Goal: Task Accomplishment & Management: Use online tool/utility

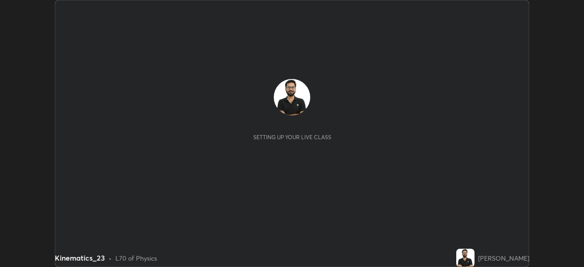
scroll to position [267, 583]
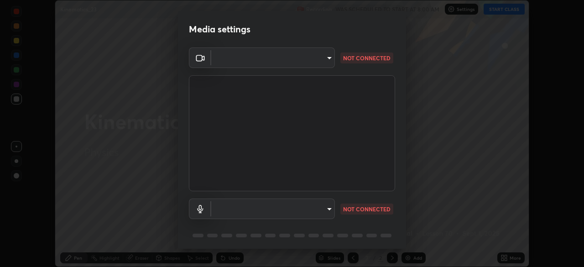
type input "9ce9bf5b38d6cfc450dc04700dda146ffef8b1f769f81d34cd4980de2a0341eb"
type input "8f805d1c6ec510f31eccd00171c3be29f511b46dd0daeaf64aa4ac9130cc1c3d"
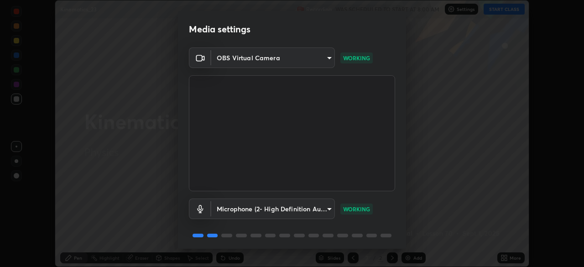
scroll to position [32, 0]
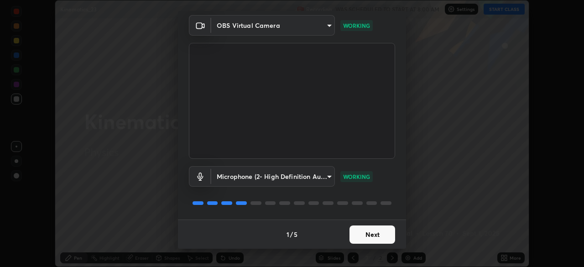
click at [368, 232] on button "Next" at bounding box center [372, 234] width 46 height 18
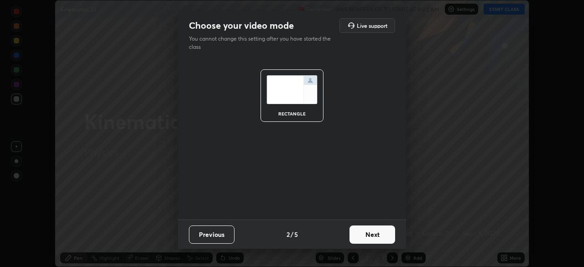
scroll to position [0, 0]
click at [363, 225] on button "Next" at bounding box center [372, 234] width 46 height 18
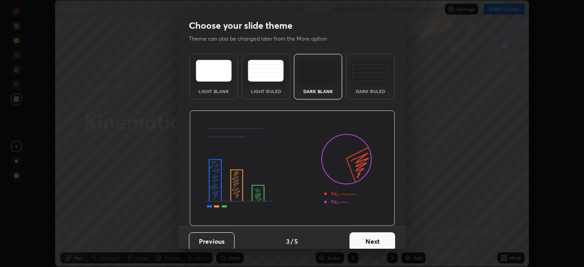
click at [372, 238] on button "Next" at bounding box center [372, 241] width 46 height 18
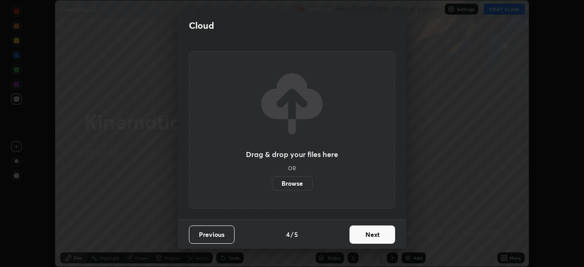
click at [374, 237] on button "Next" at bounding box center [372, 234] width 46 height 18
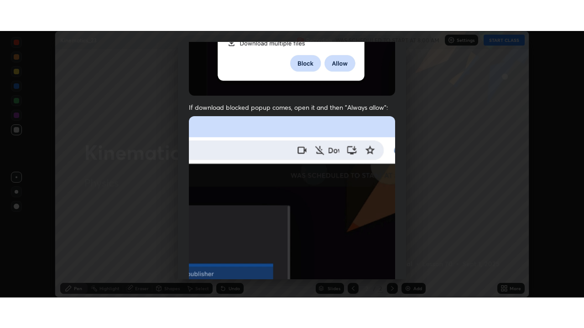
scroll to position [218, 0]
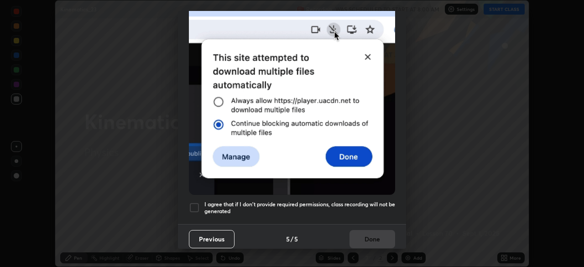
click at [354, 207] on h5 "I agree that if I don't provide required permissions, class recording will not …" at bounding box center [299, 208] width 191 height 14
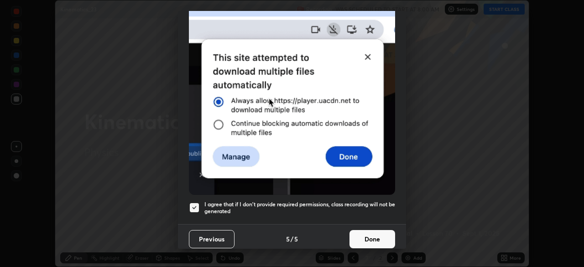
click at [374, 231] on button "Done" at bounding box center [372, 239] width 46 height 18
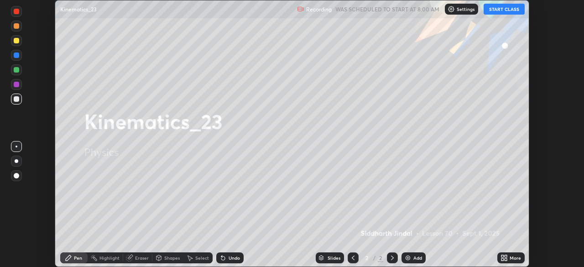
click at [501, 12] on button "START CLASS" at bounding box center [503, 9] width 41 height 11
click at [503, 257] on icon at bounding box center [502, 256] width 2 height 2
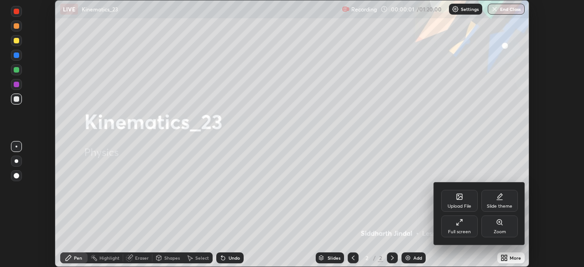
click at [464, 225] on div "Full screen" at bounding box center [459, 226] width 36 height 22
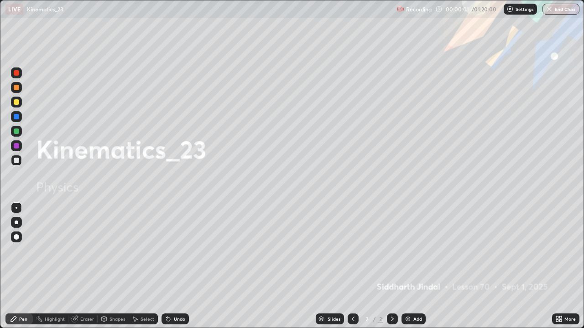
scroll to position [328, 584]
click at [19, 221] on div at bounding box center [16, 222] width 11 height 11
click at [390, 266] on icon at bounding box center [391, 318] width 7 height 7
click at [407, 266] on img at bounding box center [407, 318] width 7 height 7
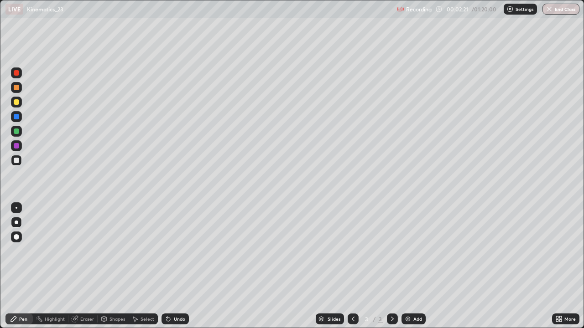
click at [177, 266] on div "Undo" at bounding box center [179, 319] width 11 height 5
click at [388, 266] on icon at bounding box center [391, 318] width 7 height 7
click at [407, 266] on img at bounding box center [407, 318] width 7 height 7
click at [169, 266] on icon at bounding box center [168, 318] width 7 height 7
click at [167, 266] on icon at bounding box center [168, 320] width 4 height 4
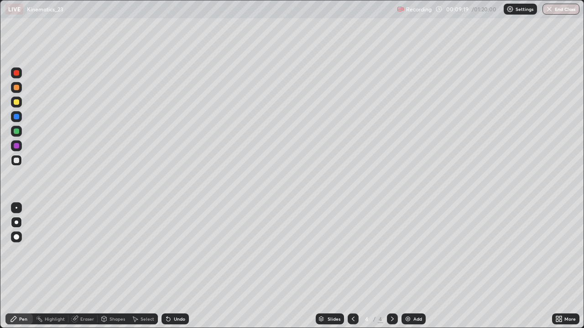
click at [391, 266] on icon at bounding box center [392, 319] width 3 height 5
click at [408, 266] on img at bounding box center [407, 318] width 7 height 7
click at [177, 266] on div "Undo" at bounding box center [179, 319] width 11 height 5
click at [391, 266] on icon at bounding box center [392, 319] width 3 height 5
click at [410, 266] on img at bounding box center [407, 318] width 7 height 7
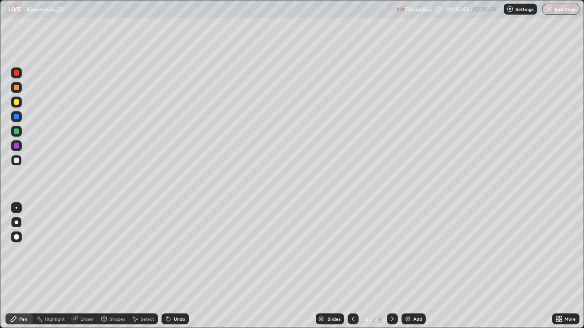
click at [351, 266] on icon at bounding box center [352, 318] width 7 height 7
click at [391, 266] on icon at bounding box center [392, 319] width 3 height 5
click at [409, 266] on img at bounding box center [407, 318] width 7 height 7
click at [352, 266] on icon at bounding box center [352, 318] width 7 height 7
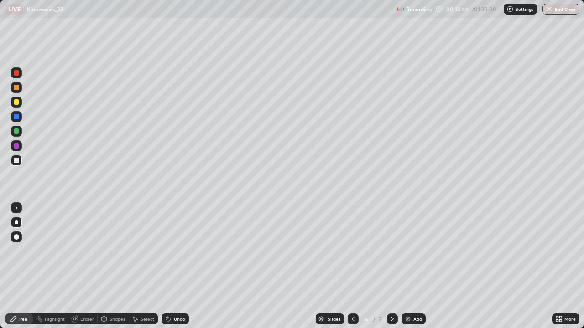
click at [352, 266] on icon at bounding box center [352, 318] width 7 height 7
click at [390, 266] on icon at bounding box center [391, 318] width 7 height 7
click at [391, 266] on icon at bounding box center [391, 318] width 7 height 7
click at [411, 266] on div "Add" at bounding box center [413, 319] width 24 height 11
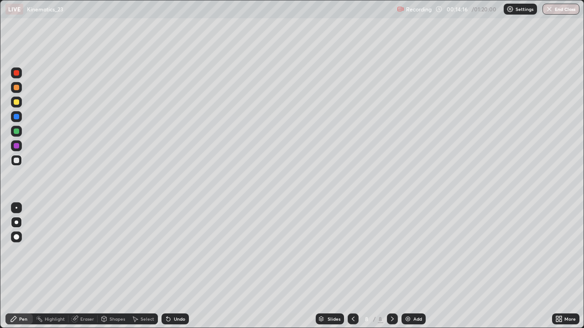
click at [17, 161] on div at bounding box center [16, 160] width 5 height 5
click at [170, 266] on div "Undo" at bounding box center [174, 319] width 27 height 11
click at [78, 266] on div "Eraser" at bounding box center [82, 319] width 29 height 11
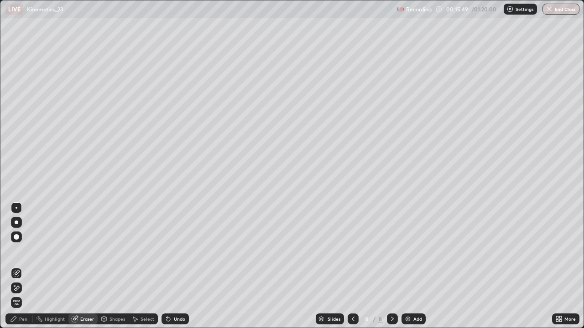
click at [16, 266] on icon at bounding box center [16, 288] width 7 height 8
click at [20, 266] on div "Pen" at bounding box center [23, 319] width 8 height 5
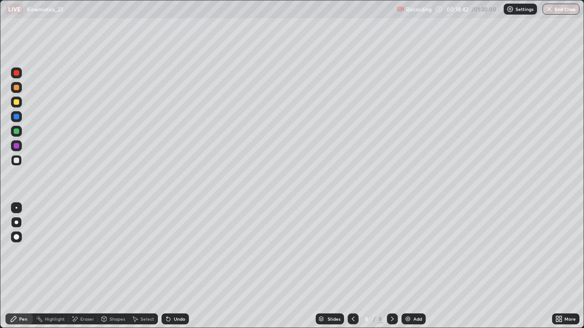
click at [381, 266] on div "8" at bounding box center [379, 319] width 5 height 8
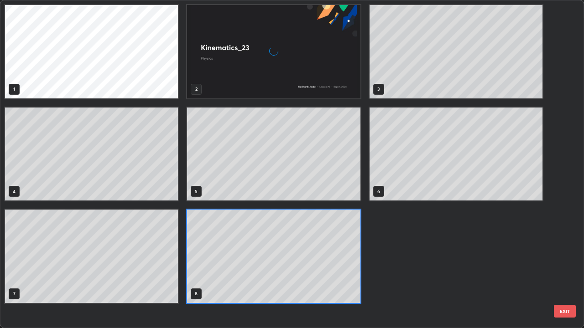
click at [407, 266] on div "1 2 3 4 5 6 7 8" at bounding box center [283, 163] width 567 height 327
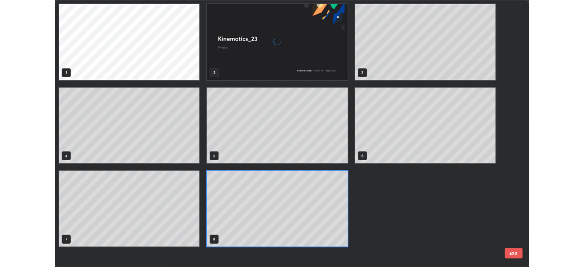
scroll to position [325, 578]
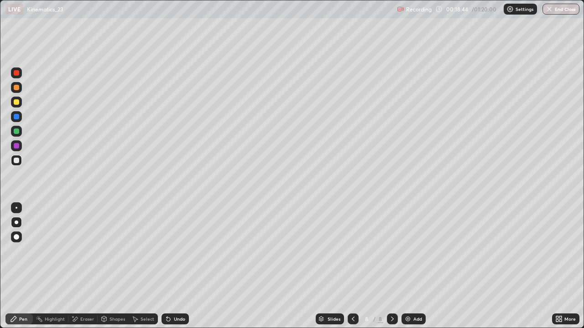
click at [387, 266] on div at bounding box center [392, 319] width 11 height 11
click at [407, 266] on img at bounding box center [407, 318] width 7 height 7
click at [351, 266] on icon at bounding box center [352, 318] width 7 height 7
click at [389, 266] on icon at bounding box center [391, 318] width 7 height 7
click at [171, 266] on div "Undo" at bounding box center [174, 319] width 27 height 11
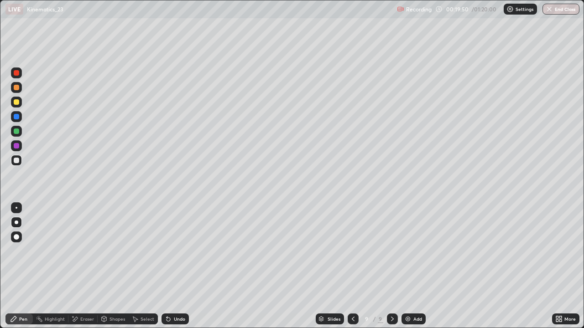
click at [173, 266] on div "Undo" at bounding box center [174, 319] width 27 height 11
click at [175, 266] on div "Undo" at bounding box center [174, 319] width 27 height 11
click at [391, 266] on icon at bounding box center [392, 319] width 3 height 5
click at [407, 266] on img at bounding box center [407, 318] width 7 height 7
click at [356, 266] on div at bounding box center [352, 319] width 11 height 11
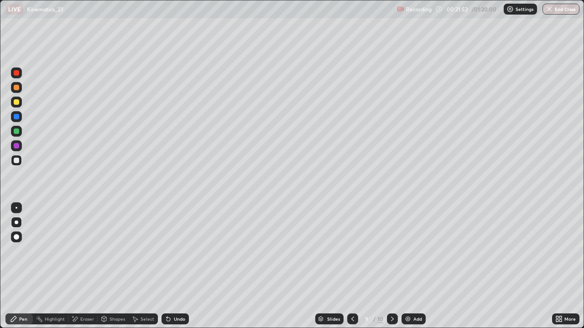
click at [351, 266] on icon at bounding box center [352, 318] width 7 height 7
click at [391, 266] on icon at bounding box center [391, 318] width 7 height 7
click at [396, 266] on div at bounding box center [392, 319] width 11 height 11
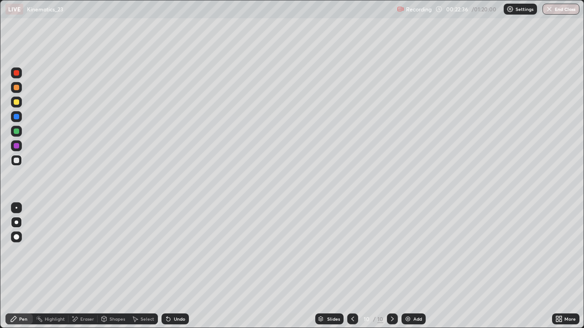
click at [351, 266] on icon at bounding box center [352, 318] width 7 height 7
click at [175, 266] on div "Undo" at bounding box center [174, 319] width 27 height 11
click at [176, 266] on div "Undo" at bounding box center [179, 319] width 11 height 5
click at [177, 266] on div "Undo" at bounding box center [179, 319] width 11 height 5
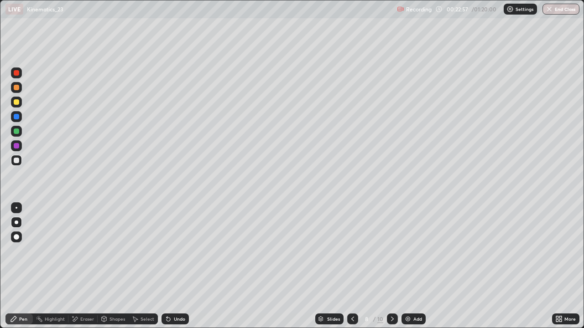
click at [177, 266] on div "Undo" at bounding box center [179, 319] width 11 height 5
click at [178, 266] on div "Undo" at bounding box center [179, 319] width 11 height 5
click at [183, 266] on div "Undo" at bounding box center [174, 319] width 27 height 11
click at [179, 266] on div "Undo" at bounding box center [174, 319] width 27 height 11
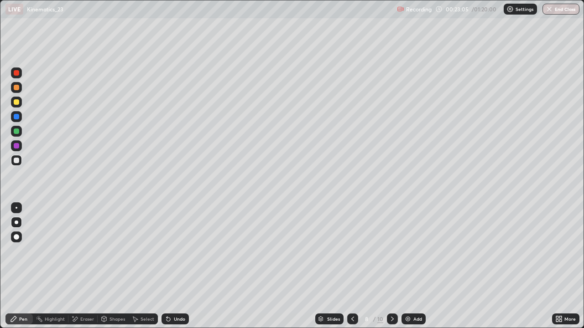
click at [413, 266] on div "Add" at bounding box center [417, 319] width 9 height 5
click at [79, 266] on div "Eraser" at bounding box center [82, 319] width 29 height 11
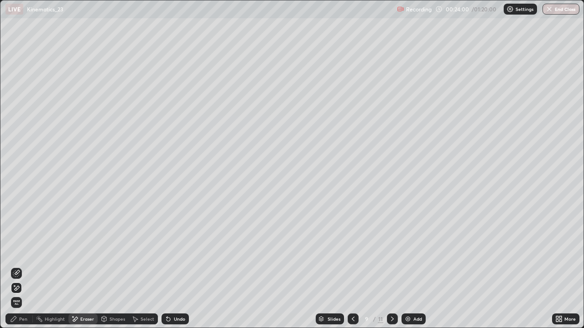
click at [20, 266] on div "Pen" at bounding box center [23, 319] width 8 height 5
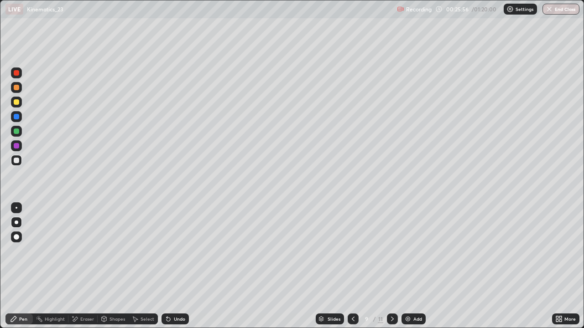
click at [177, 266] on div "Undo" at bounding box center [179, 319] width 11 height 5
click at [176, 266] on div "Undo" at bounding box center [179, 319] width 11 height 5
click at [175, 266] on div "Undo" at bounding box center [179, 319] width 11 height 5
click at [176, 266] on div "Undo" at bounding box center [174, 319] width 27 height 11
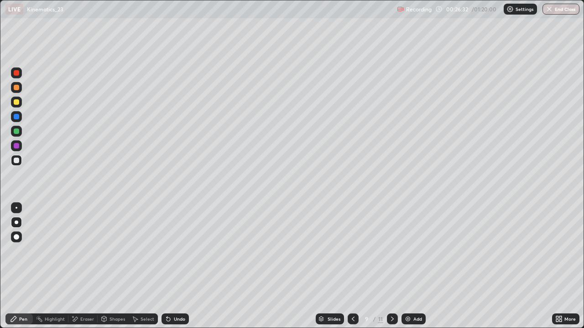
click at [177, 266] on div "Undo" at bounding box center [179, 319] width 11 height 5
click at [179, 266] on div "Undo" at bounding box center [179, 319] width 11 height 5
click at [176, 266] on div "Undo" at bounding box center [179, 319] width 11 height 5
click at [116, 266] on div "Shapes" at bounding box center [116, 319] width 15 height 5
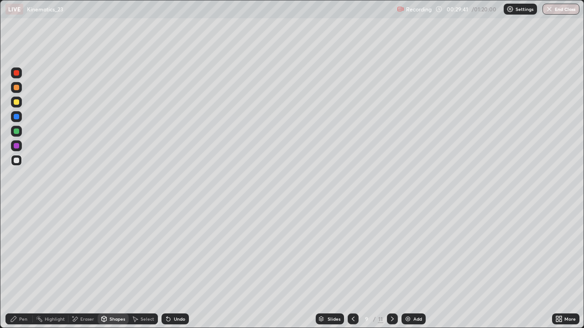
click at [142, 266] on div "Select" at bounding box center [147, 319] width 14 height 5
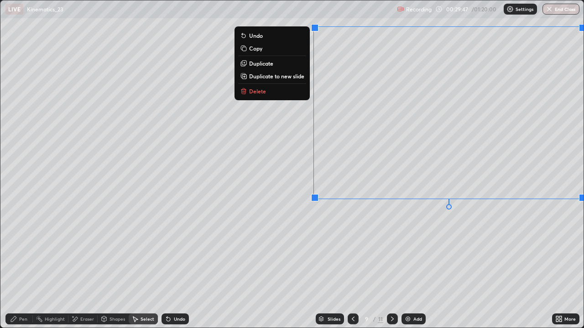
click at [283, 78] on p "Duplicate to new slide" at bounding box center [276, 75] width 55 height 7
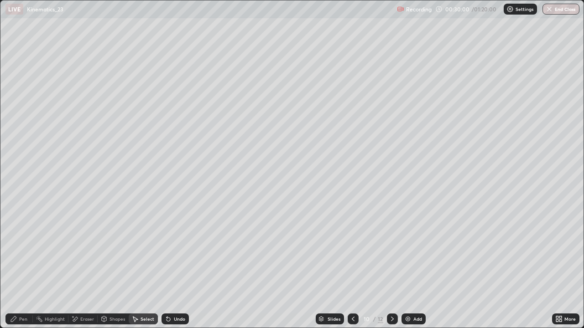
click at [22, 266] on div "Pen" at bounding box center [23, 319] width 8 height 5
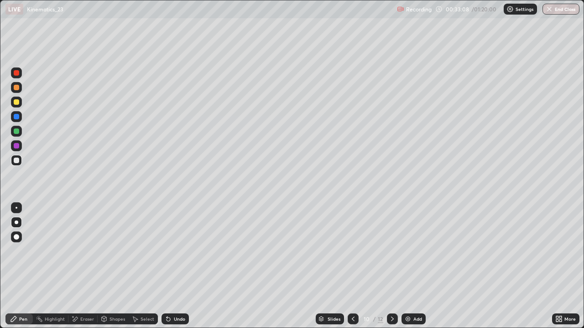
click at [81, 266] on div "Eraser" at bounding box center [82, 319] width 29 height 11
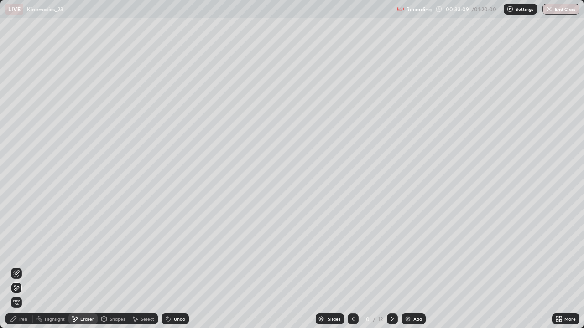
click at [146, 266] on div "Select" at bounding box center [147, 319] width 14 height 5
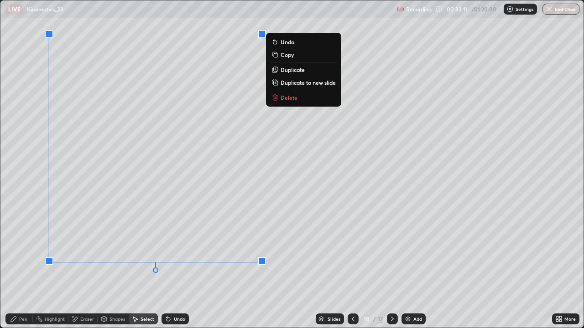
click at [291, 84] on p "Duplicate to new slide" at bounding box center [307, 82] width 55 height 7
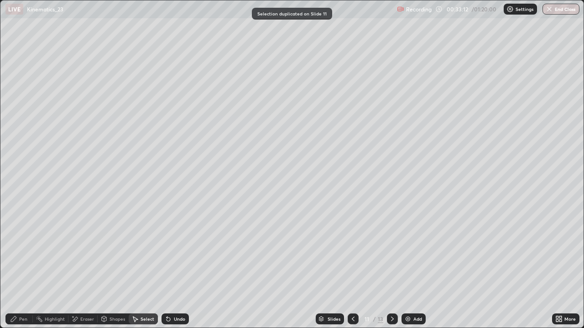
click at [19, 266] on div "Pen" at bounding box center [18, 319] width 27 height 11
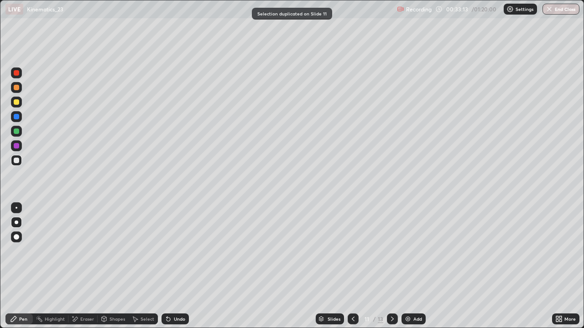
click at [20, 100] on div at bounding box center [16, 102] width 11 height 11
click at [13, 165] on div at bounding box center [16, 160] width 11 height 11
click at [174, 266] on div "Undo" at bounding box center [179, 319] width 11 height 5
click at [77, 266] on icon at bounding box center [74, 319] width 7 height 8
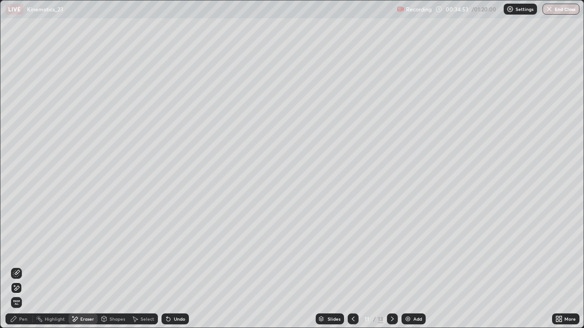
click at [20, 266] on div "Pen" at bounding box center [23, 319] width 8 height 5
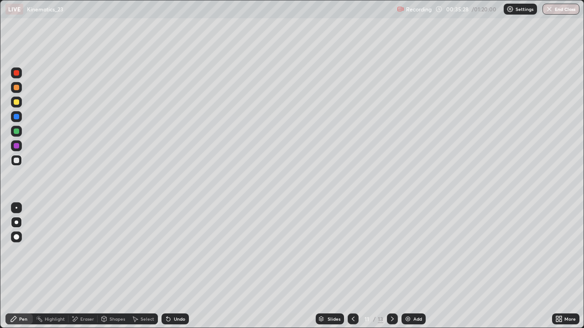
click at [143, 266] on div "Select" at bounding box center [147, 319] width 14 height 5
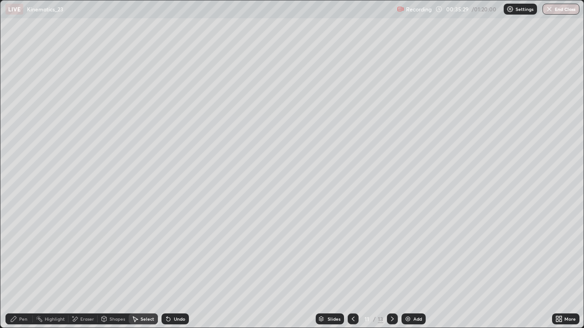
click at [350, 266] on div at bounding box center [352, 319] width 11 height 11
click at [391, 266] on icon at bounding box center [392, 319] width 3 height 5
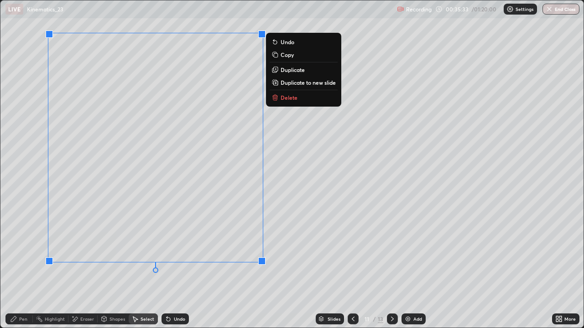
click at [288, 100] on p "Delete" at bounding box center [288, 97] width 17 height 7
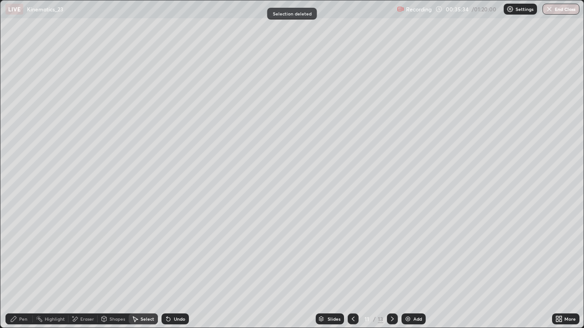
click at [23, 266] on div "Pen" at bounding box center [18, 319] width 27 height 11
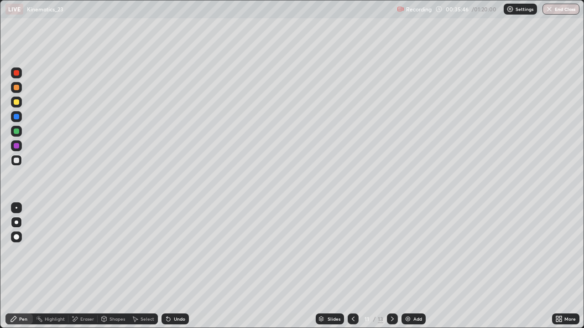
click at [170, 266] on div "Undo" at bounding box center [174, 319] width 27 height 11
click at [175, 266] on div "Undo" at bounding box center [179, 319] width 11 height 5
click at [390, 266] on icon at bounding box center [391, 318] width 7 height 7
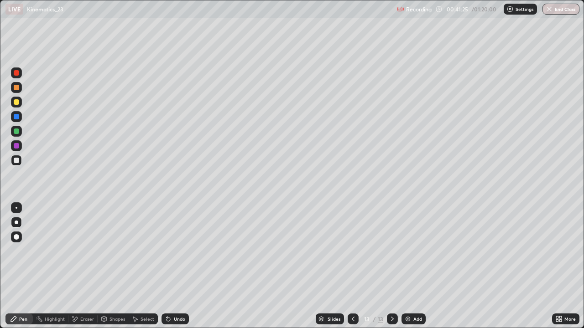
click at [390, 266] on icon at bounding box center [391, 318] width 7 height 7
click at [402, 266] on div "Add" at bounding box center [413, 319] width 24 height 11
click at [15, 160] on div at bounding box center [16, 160] width 5 height 5
click at [169, 266] on icon at bounding box center [168, 318] width 7 height 7
click at [140, 266] on div "Select" at bounding box center [147, 319] width 14 height 5
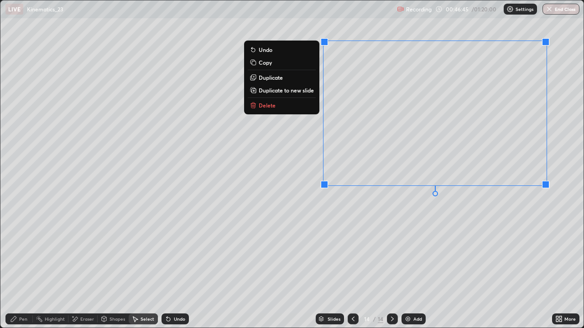
click at [290, 88] on p "Duplicate to new slide" at bounding box center [285, 90] width 55 height 7
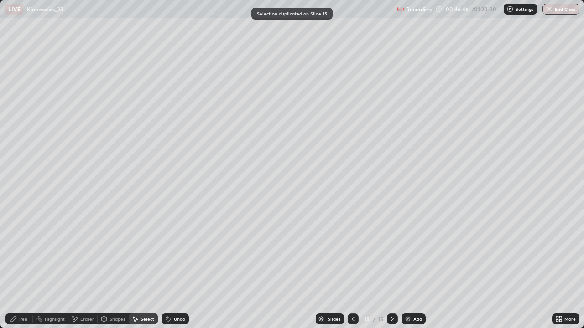
click at [17, 266] on icon at bounding box center [13, 318] width 7 height 7
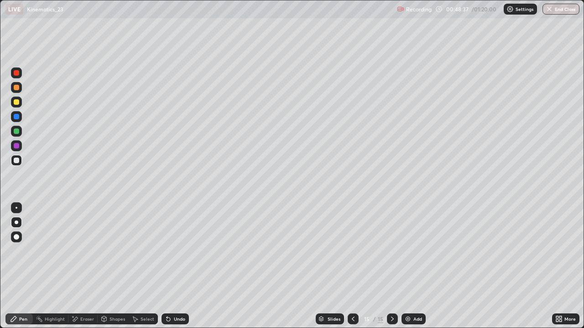
click at [352, 266] on icon at bounding box center [352, 318] width 7 height 7
click at [351, 266] on icon at bounding box center [352, 318] width 7 height 7
click at [387, 266] on div at bounding box center [392, 319] width 11 height 11
click at [391, 266] on icon at bounding box center [391, 318] width 7 height 7
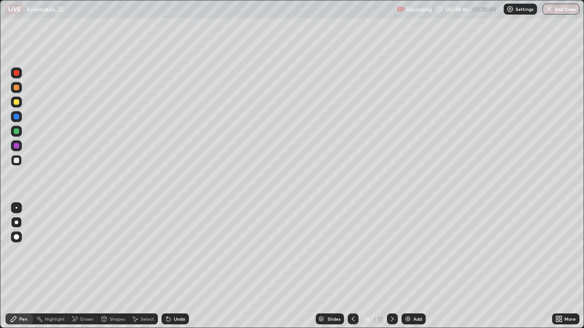
click at [348, 266] on div at bounding box center [352, 319] width 11 height 11
click at [392, 266] on icon at bounding box center [391, 318] width 7 height 7
click at [391, 266] on icon at bounding box center [392, 319] width 3 height 5
click at [347, 266] on div at bounding box center [352, 319] width 11 height 11
click at [348, 266] on div at bounding box center [352, 319] width 11 height 18
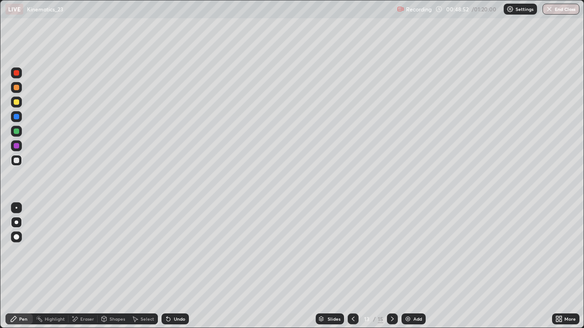
click at [352, 266] on icon at bounding box center [352, 318] width 7 height 7
click at [392, 266] on div at bounding box center [392, 319] width 11 height 11
click at [391, 266] on icon at bounding box center [391, 318] width 7 height 7
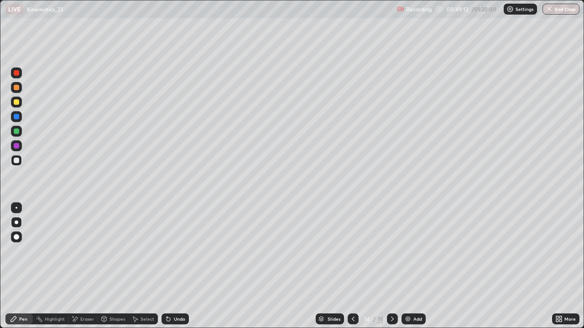
click at [391, 266] on icon at bounding box center [391, 318] width 7 height 7
click at [392, 266] on icon at bounding box center [391, 318] width 7 height 7
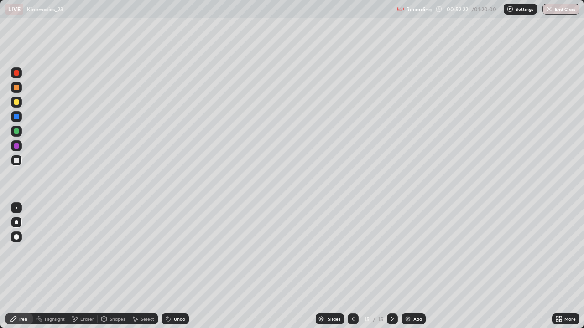
click at [390, 266] on icon at bounding box center [391, 318] width 7 height 7
click at [409, 266] on img at bounding box center [407, 318] width 7 height 7
click at [20, 163] on div at bounding box center [16, 160] width 11 height 11
click at [177, 266] on div "Undo" at bounding box center [179, 319] width 11 height 5
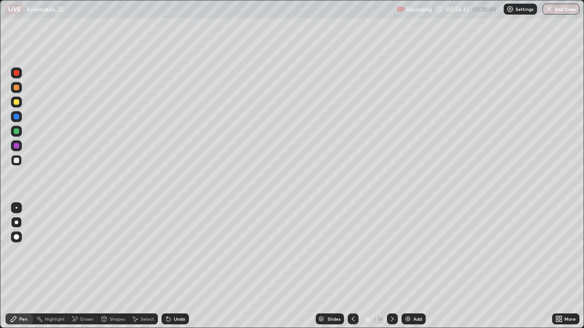
click at [175, 266] on div "Undo" at bounding box center [179, 319] width 11 height 5
click at [86, 266] on div "Eraser" at bounding box center [87, 319] width 14 height 5
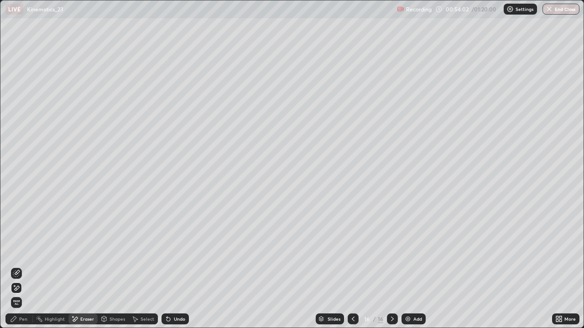
click at [26, 266] on div "Pen" at bounding box center [18, 319] width 27 height 11
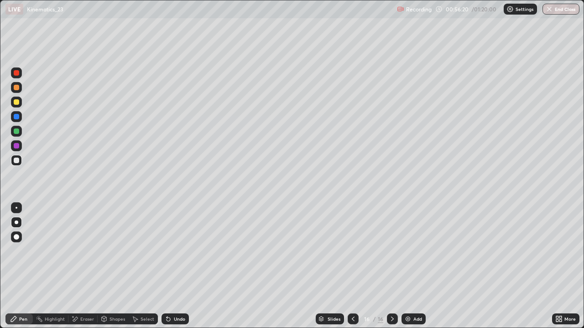
click at [563, 266] on div "More" at bounding box center [565, 319] width 27 height 11
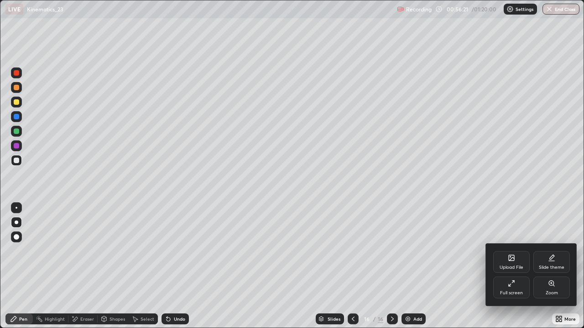
click at [524, 266] on div "Full screen" at bounding box center [511, 288] width 36 height 22
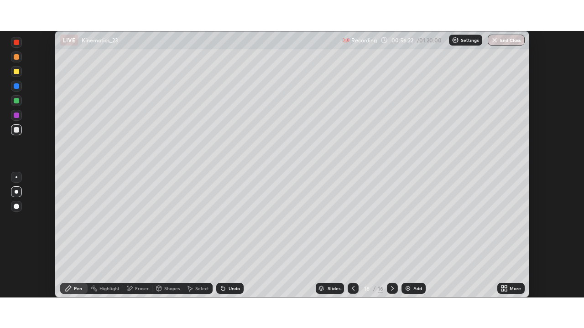
scroll to position [45319, 45003]
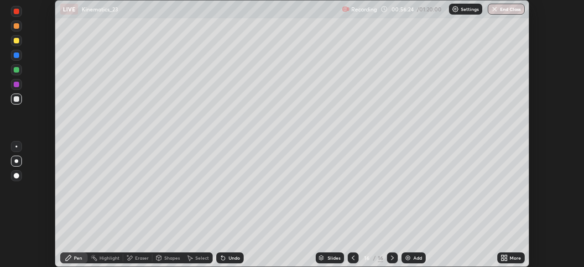
click at [561, 177] on div "Setting up your live class" at bounding box center [292, 133] width 584 height 267
click at [506, 255] on icon at bounding box center [505, 256] width 2 height 2
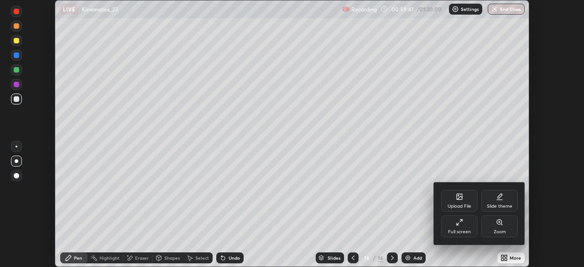
click at [461, 229] on div "Full screen" at bounding box center [459, 231] width 23 height 5
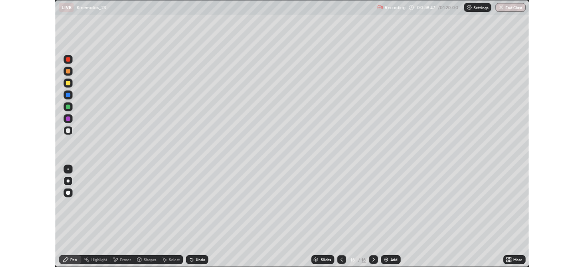
scroll to position [328, 584]
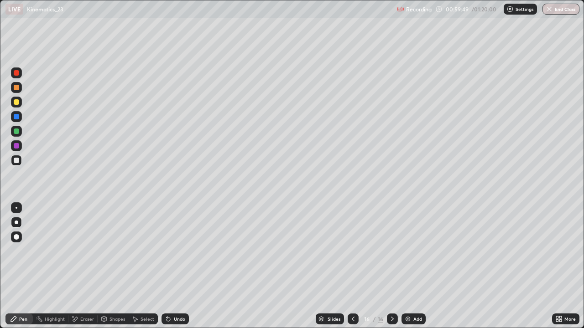
click at [392, 266] on icon at bounding box center [391, 318] width 7 height 7
click at [387, 266] on div at bounding box center [392, 319] width 11 height 18
click at [390, 266] on icon at bounding box center [391, 318] width 7 height 7
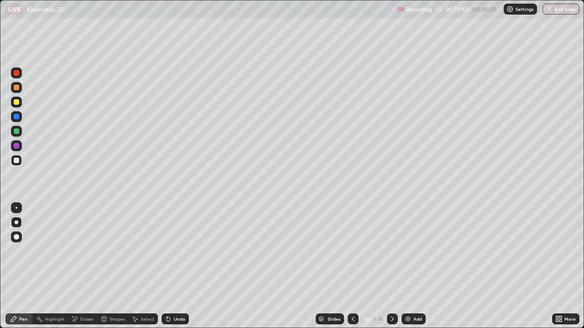
click at [411, 266] on div "Add" at bounding box center [413, 319] width 24 height 11
click at [568, 266] on div "More" at bounding box center [569, 319] width 11 height 5
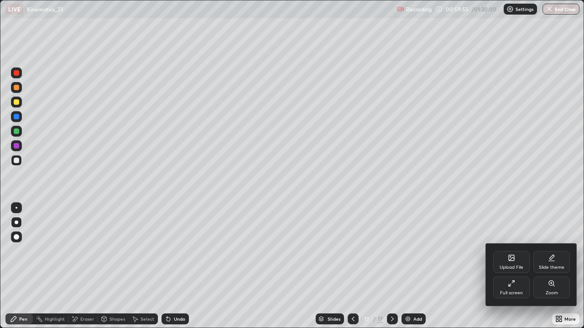
click at [513, 266] on div "Full screen" at bounding box center [511, 288] width 36 height 22
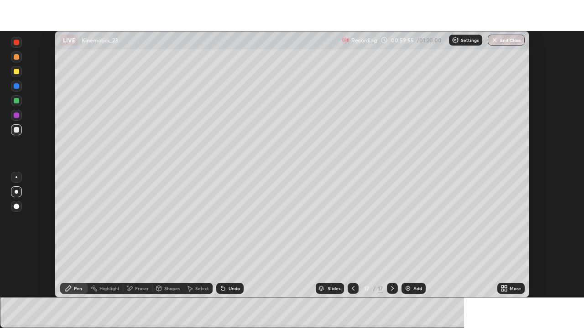
scroll to position [45319, 45003]
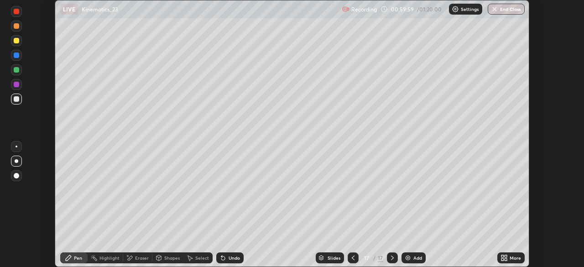
click at [514, 258] on div "More" at bounding box center [514, 257] width 11 height 5
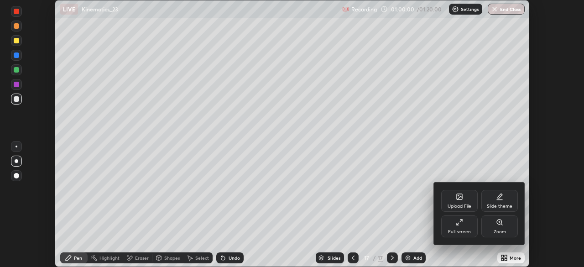
click at [465, 229] on div "Full screen" at bounding box center [459, 231] width 23 height 5
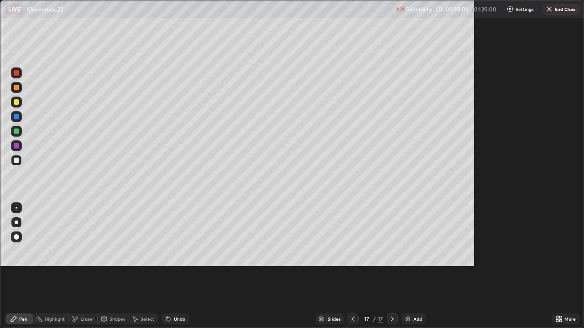
scroll to position [328, 584]
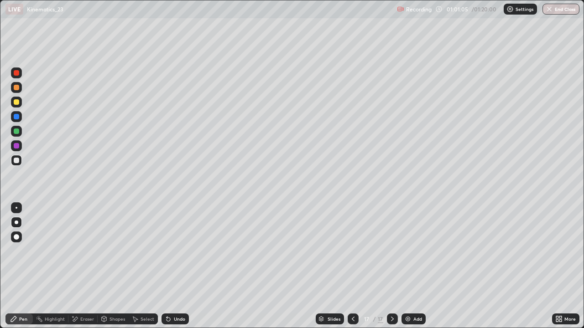
click at [145, 266] on div "Select" at bounding box center [143, 319] width 29 height 11
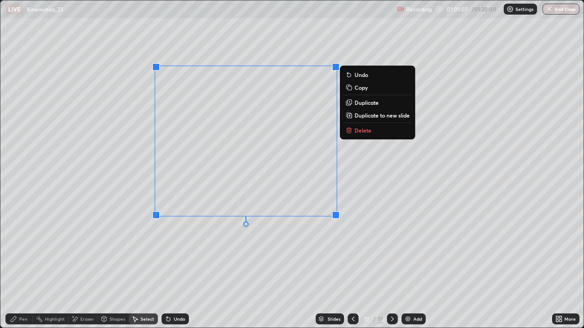
click at [360, 134] on button "Delete" at bounding box center [377, 130] width 68 height 11
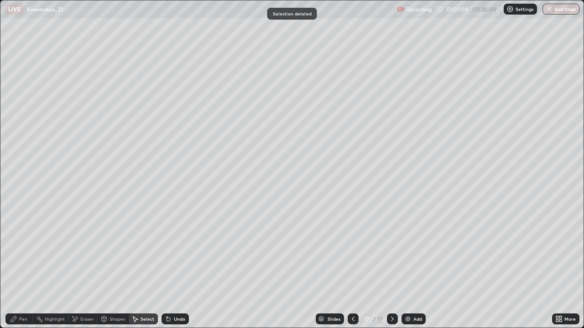
click at [24, 266] on div "Pen" at bounding box center [23, 319] width 8 height 5
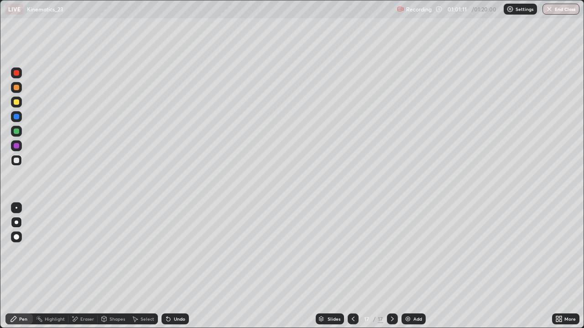
click at [180, 266] on div "Undo" at bounding box center [179, 319] width 11 height 5
click at [174, 266] on div "Undo" at bounding box center [179, 319] width 11 height 5
click at [174, 266] on div "Undo" at bounding box center [174, 319] width 27 height 11
click at [175, 266] on div "Undo" at bounding box center [174, 319] width 27 height 11
click at [168, 266] on icon at bounding box center [168, 320] width 4 height 4
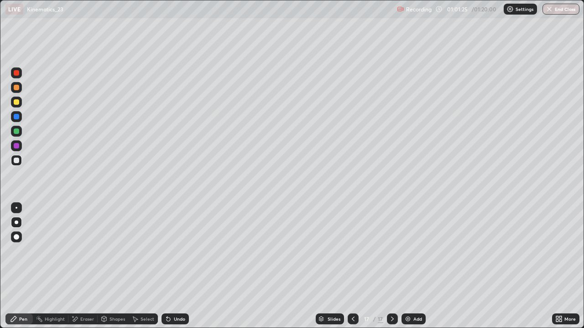
click at [168, 266] on div "Undo" at bounding box center [174, 319] width 27 height 11
click at [176, 266] on div "Undo" at bounding box center [179, 319] width 11 height 5
click at [559, 9] on button "End Class" at bounding box center [560, 9] width 37 height 11
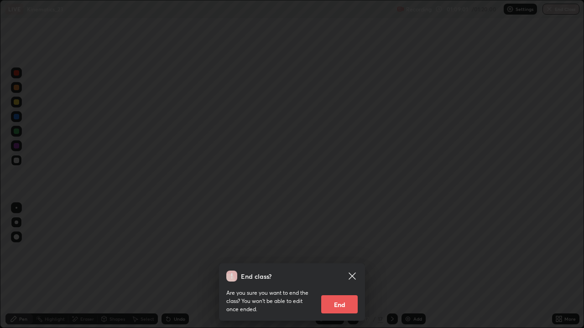
click at [349, 266] on button "End" at bounding box center [339, 304] width 36 height 18
